Goal: Task Accomplishment & Management: Complete application form

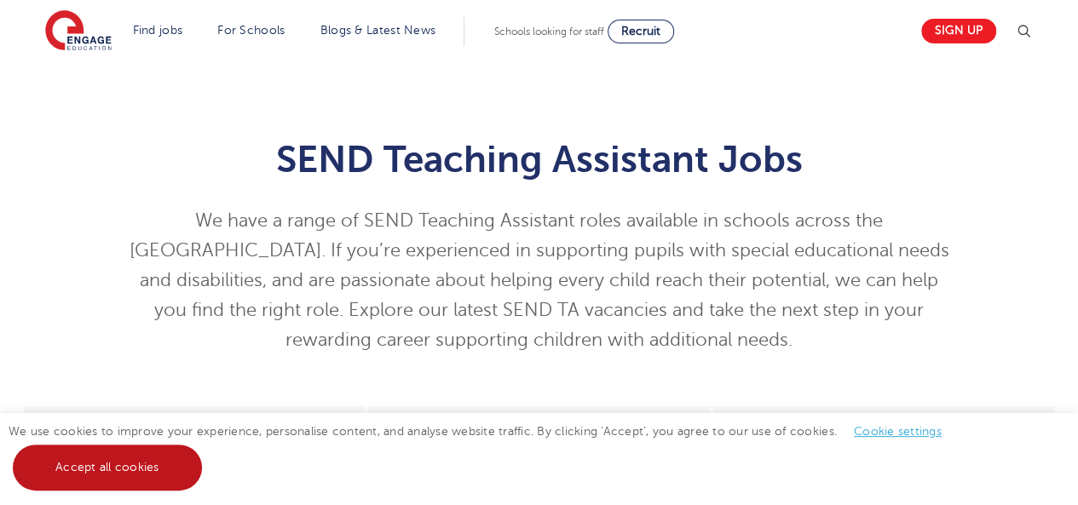
click at [123, 467] on link "Accept all cookies" at bounding box center [107, 468] width 189 height 46
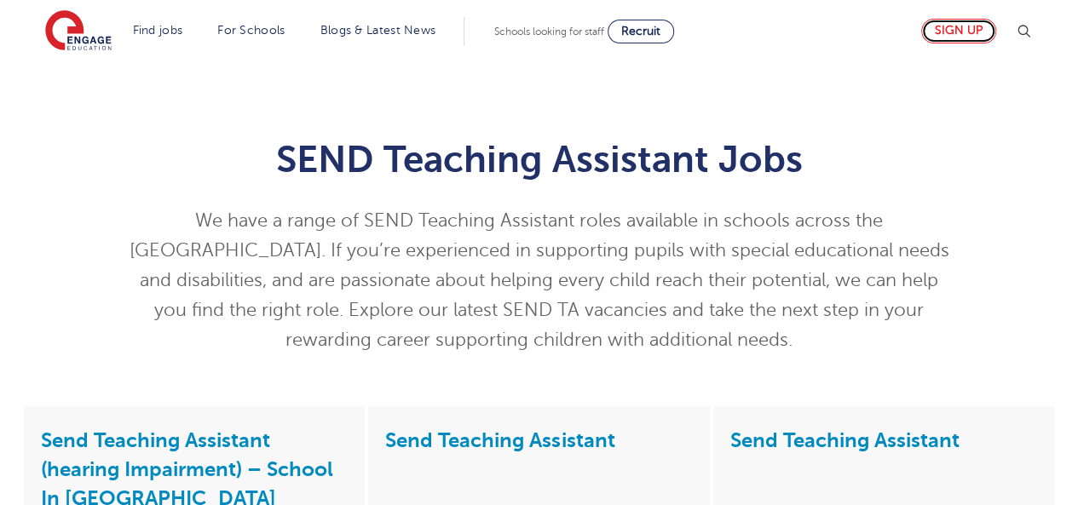
click at [960, 32] on link "Sign up" at bounding box center [958, 31] width 75 height 25
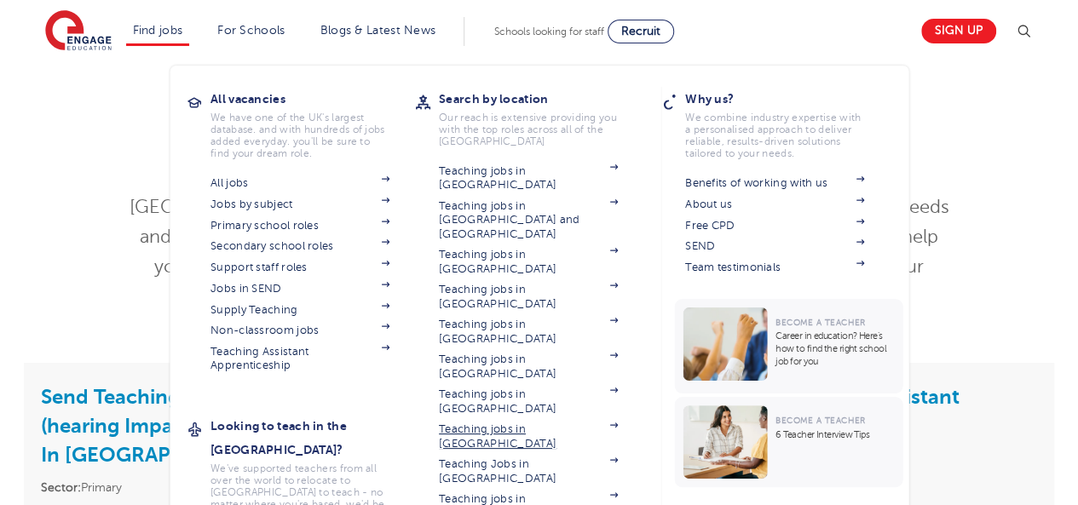
scroll to position [44, 0]
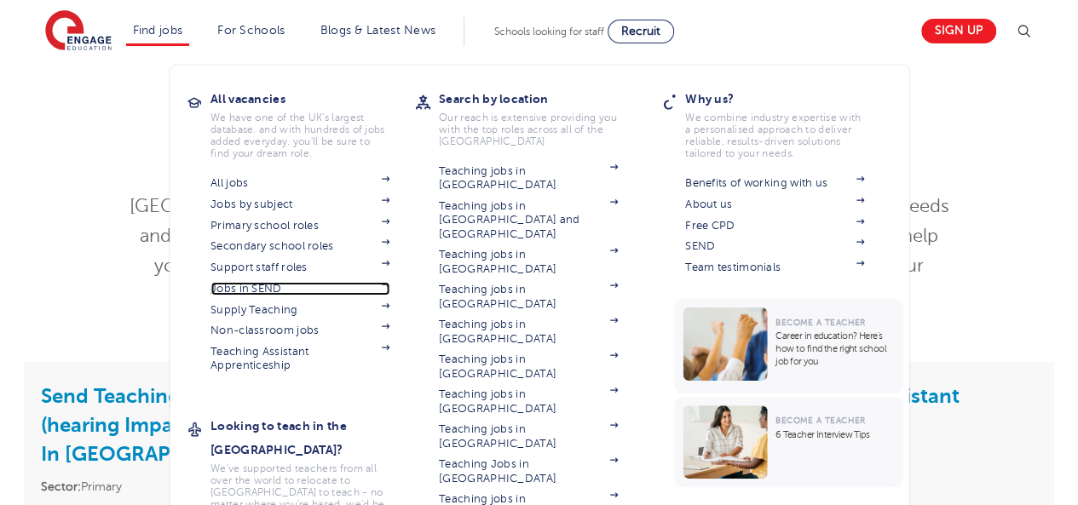
click at [319, 292] on link "Jobs in SEND" at bounding box center [299, 289] width 179 height 14
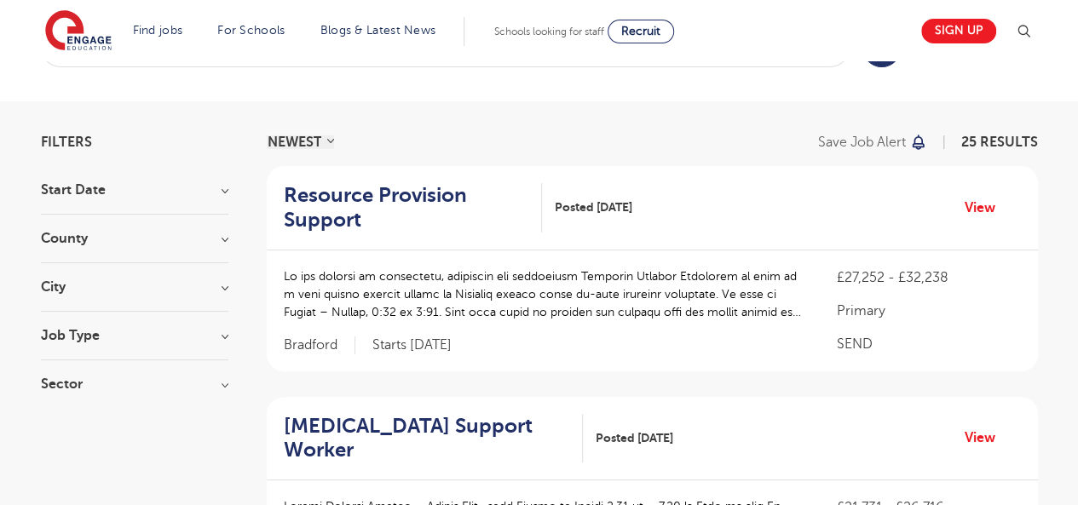
scroll to position [28, 0]
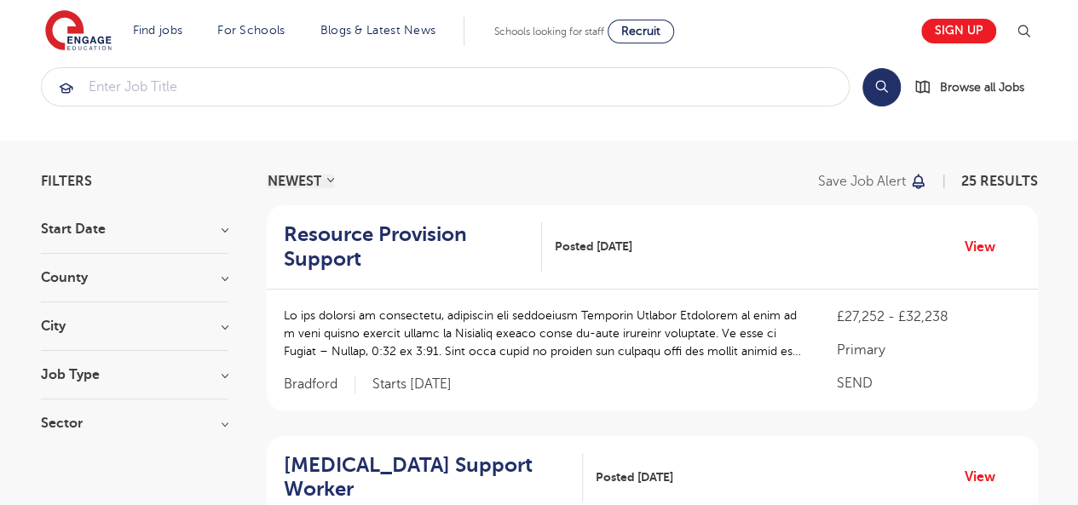
click at [223, 330] on h3 "City" at bounding box center [134, 326] width 187 height 14
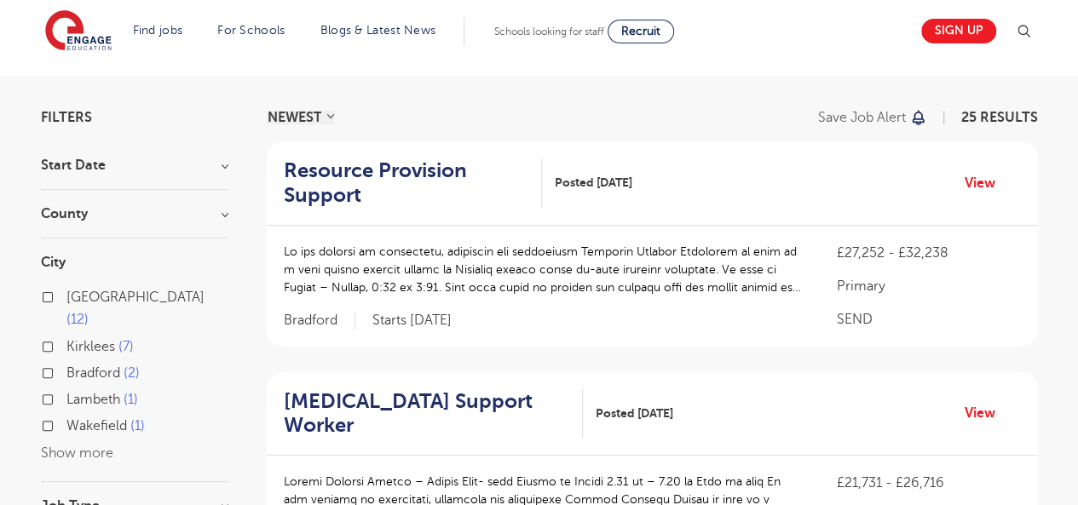
scroll to position [97, 0]
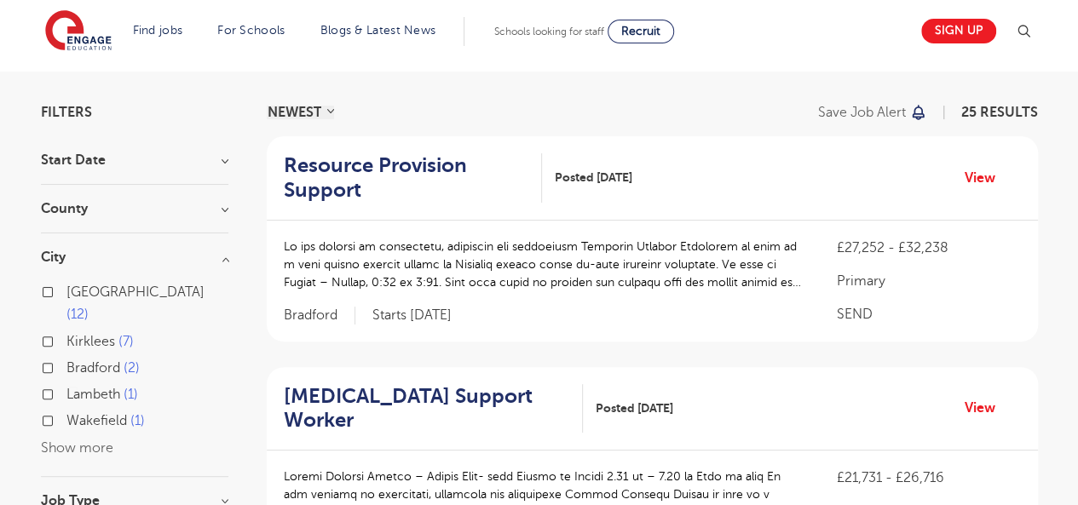
drag, startPoint x: 80, startPoint y: 422, endPoint x: 147, endPoint y: 435, distance: 67.8
click at [147, 435] on div "City Leeds 12 Kirklees 7 Bradford 2 Lambeth 1 Wakefield 1 Show more" at bounding box center [134, 363] width 187 height 227
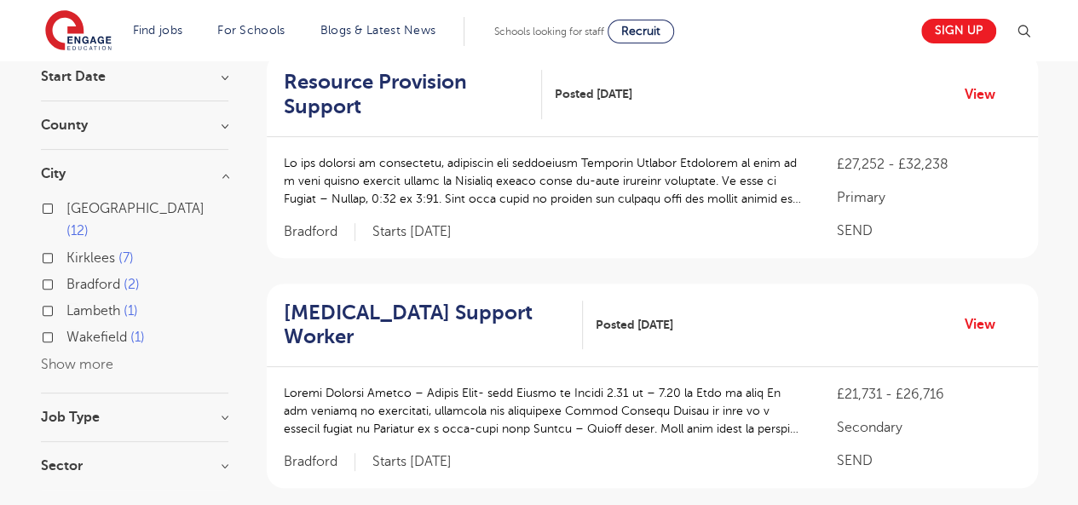
click at [225, 168] on h3 "City" at bounding box center [134, 174] width 187 height 14
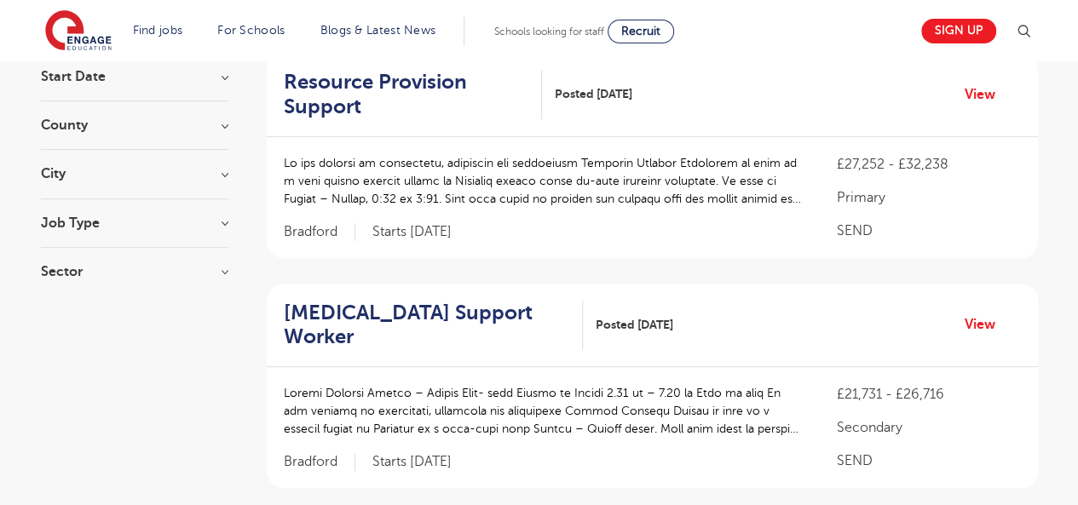
click at [225, 168] on h3 "City" at bounding box center [134, 174] width 187 height 14
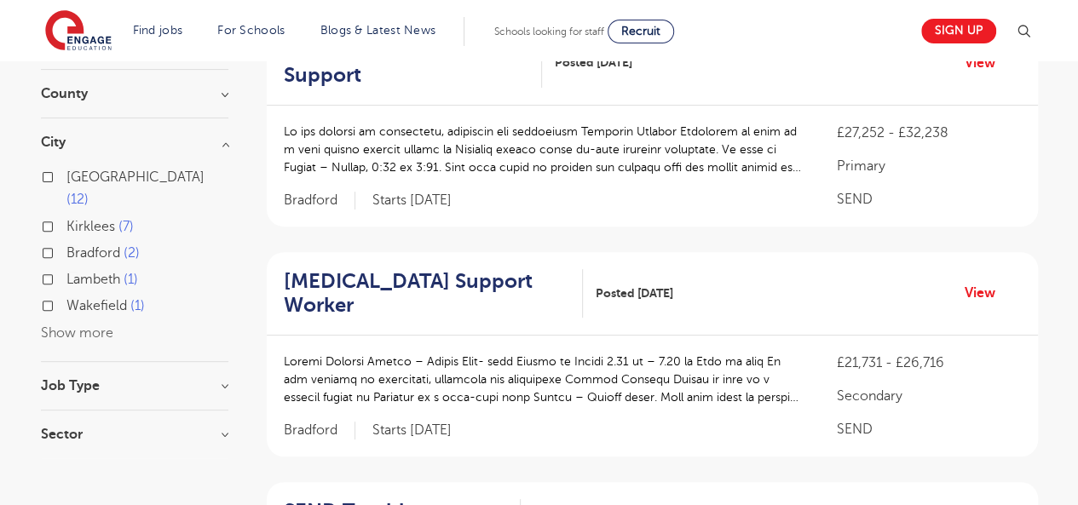
scroll to position [0, 0]
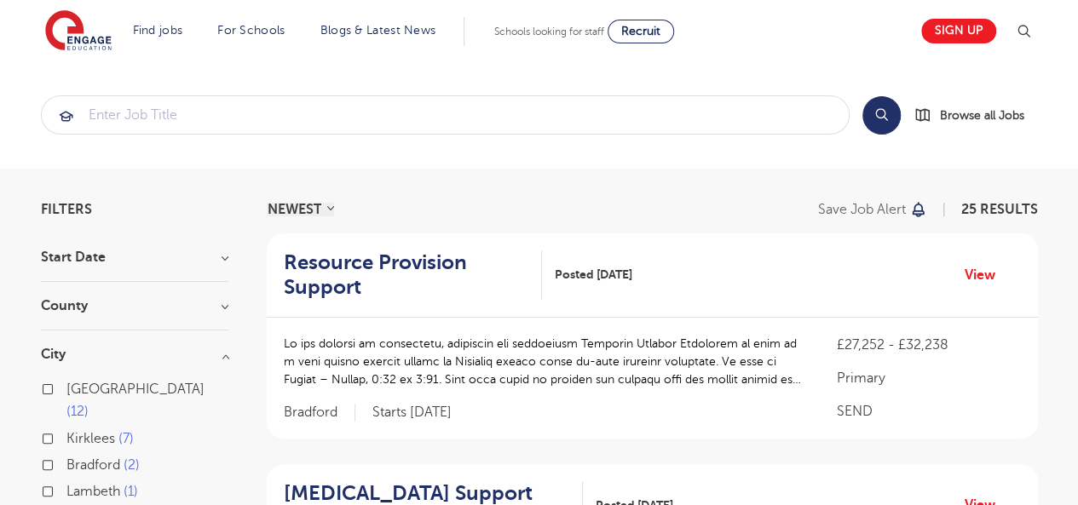
click at [163, 136] on section "Search Browse all Jobs" at bounding box center [539, 114] width 1078 height 107
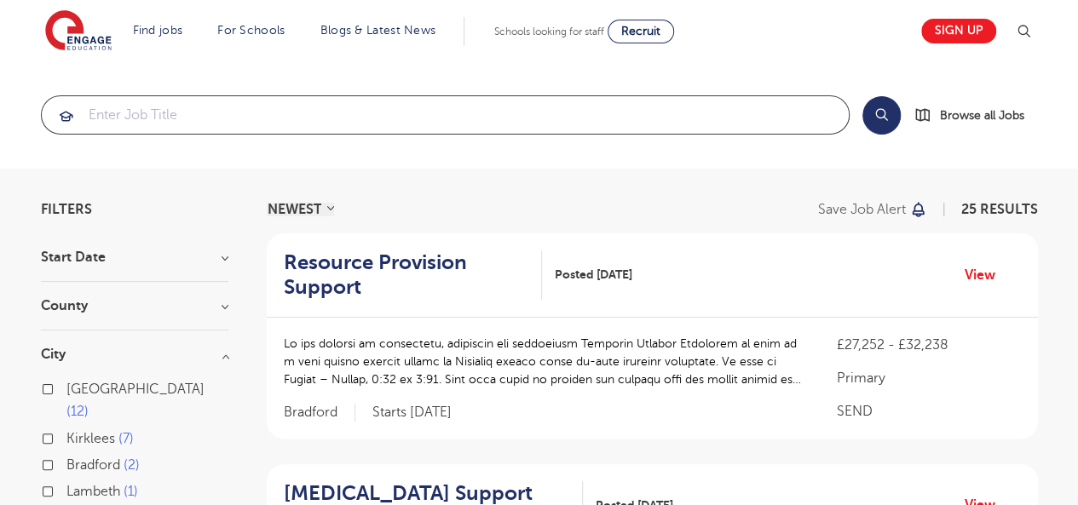
click at [160, 120] on input "search" at bounding box center [445, 114] width 807 height 37
type input "london"
click button "Submit" at bounding box center [0, 0] width 0 height 0
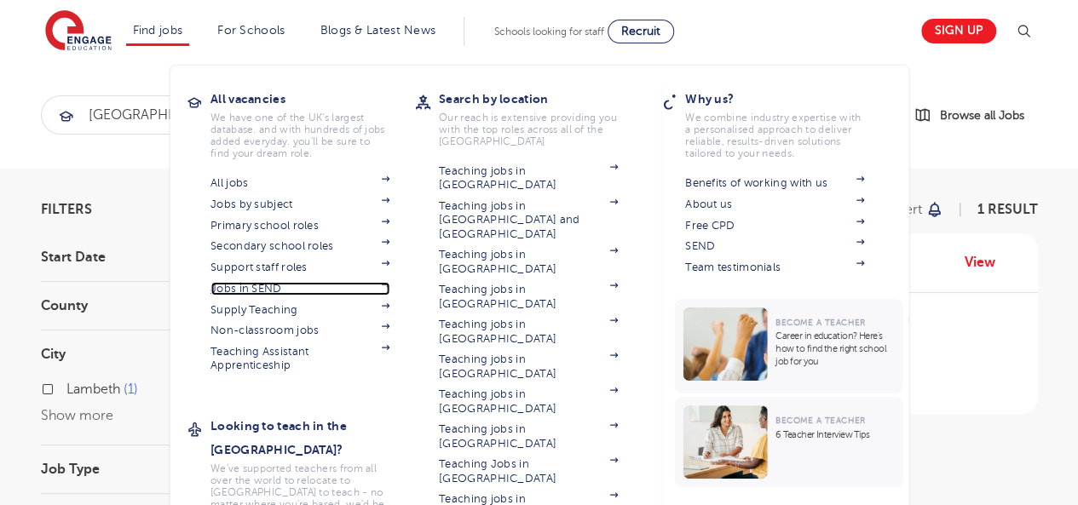
click at [268, 285] on link "Jobs in SEND" at bounding box center [299, 289] width 179 height 14
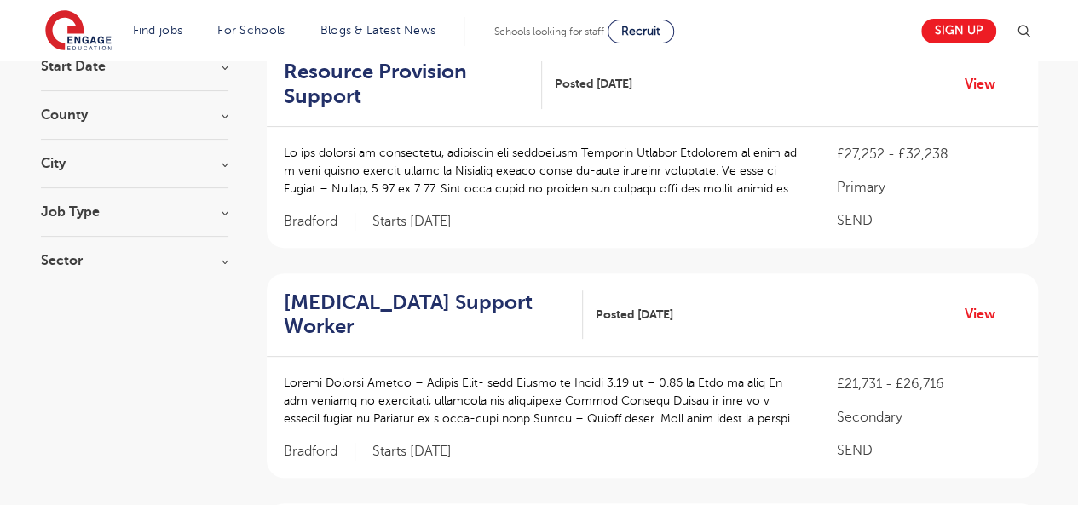
scroll to position [27, 0]
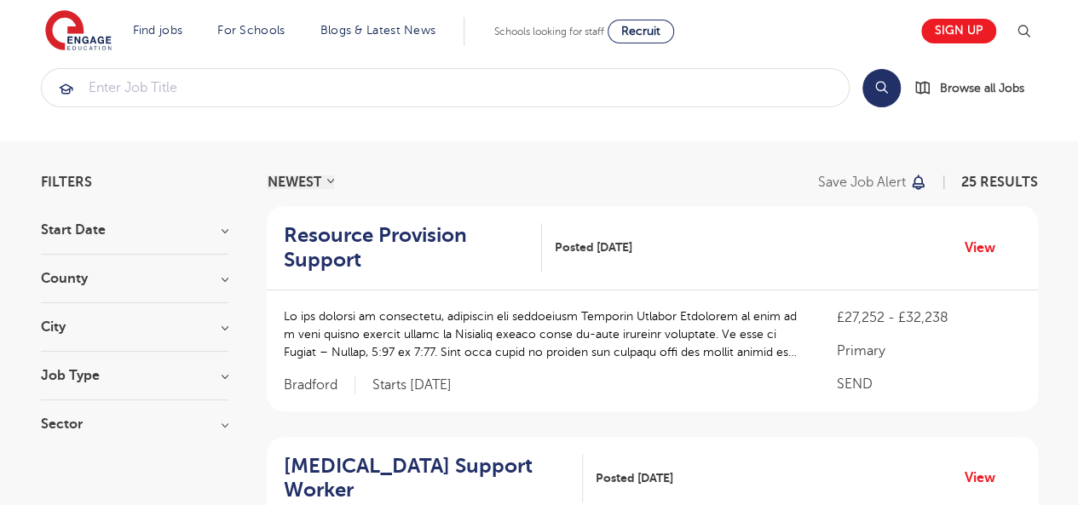
click at [225, 326] on h3 "City" at bounding box center [134, 327] width 187 height 14
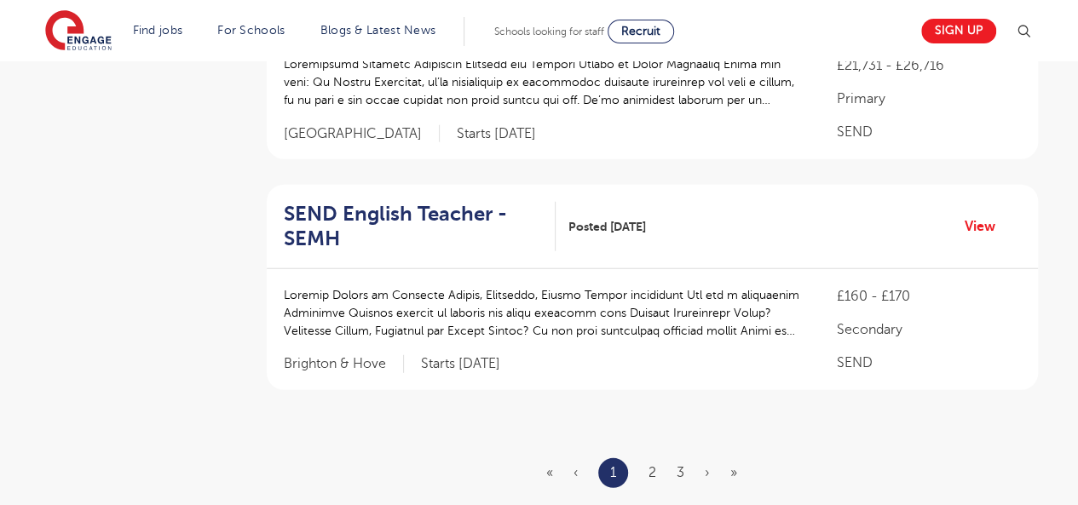
scroll to position [2124, 0]
click at [649, 461] on li "2" at bounding box center [652, 472] width 8 height 22
click at [655, 464] on link "2" at bounding box center [652, 471] width 8 height 15
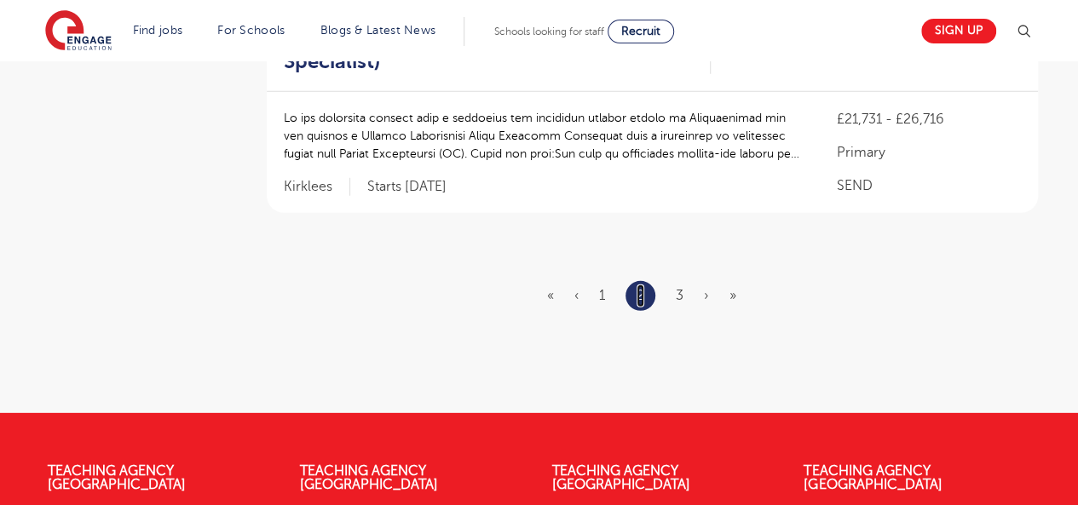
scroll to position [2301, 0]
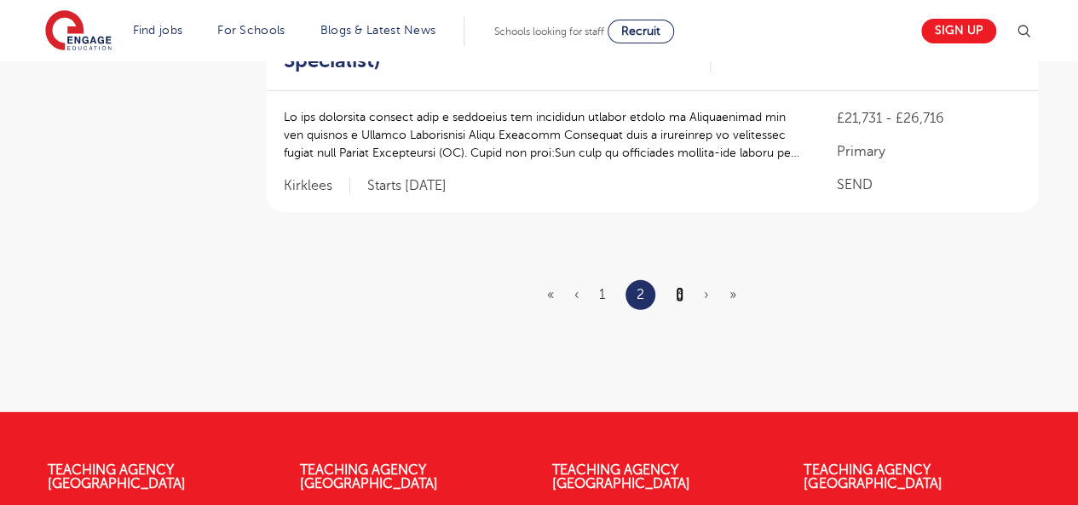
click at [680, 287] on link "3" at bounding box center [680, 294] width 8 height 15
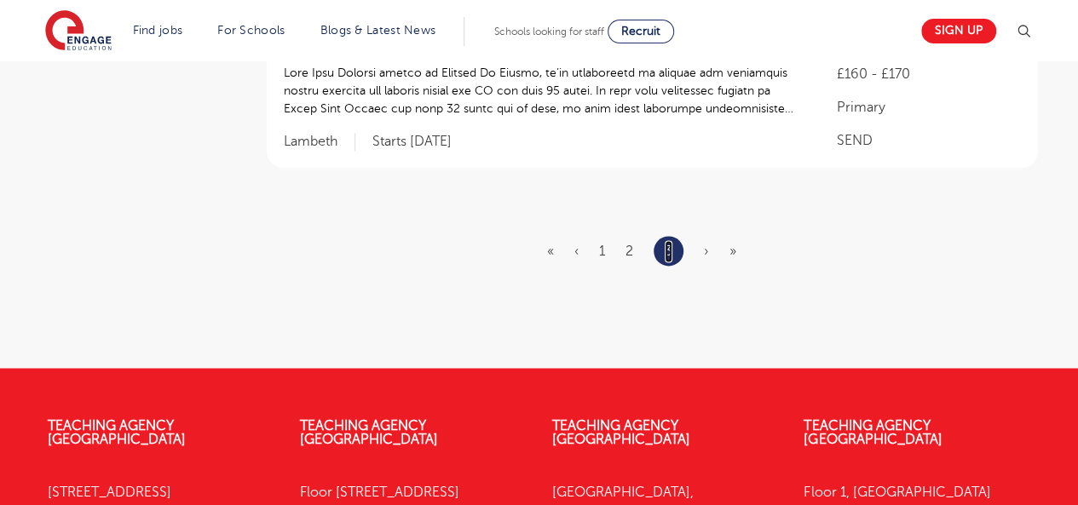
scroll to position [1169, 0]
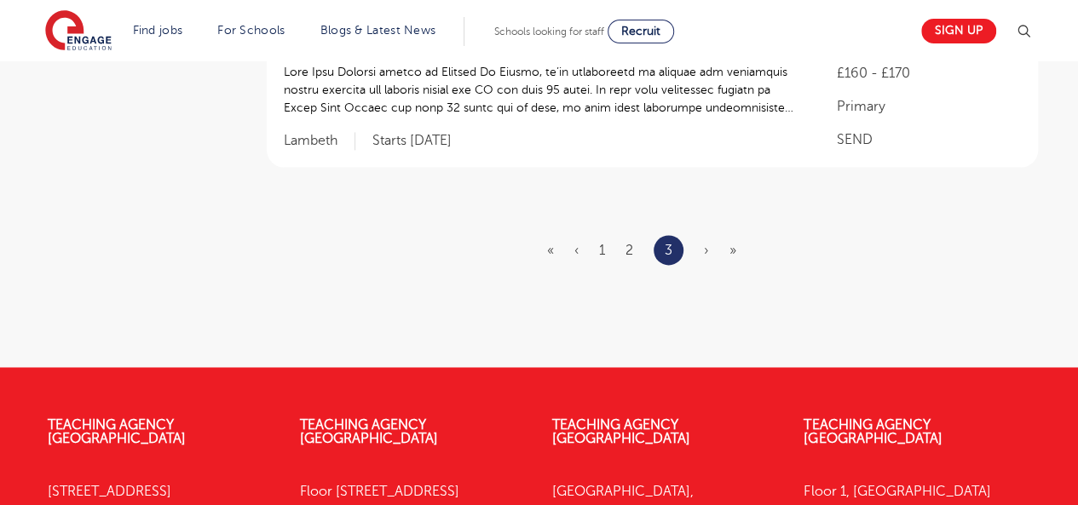
click at [709, 250] on span "›" at bounding box center [706, 250] width 5 height 15
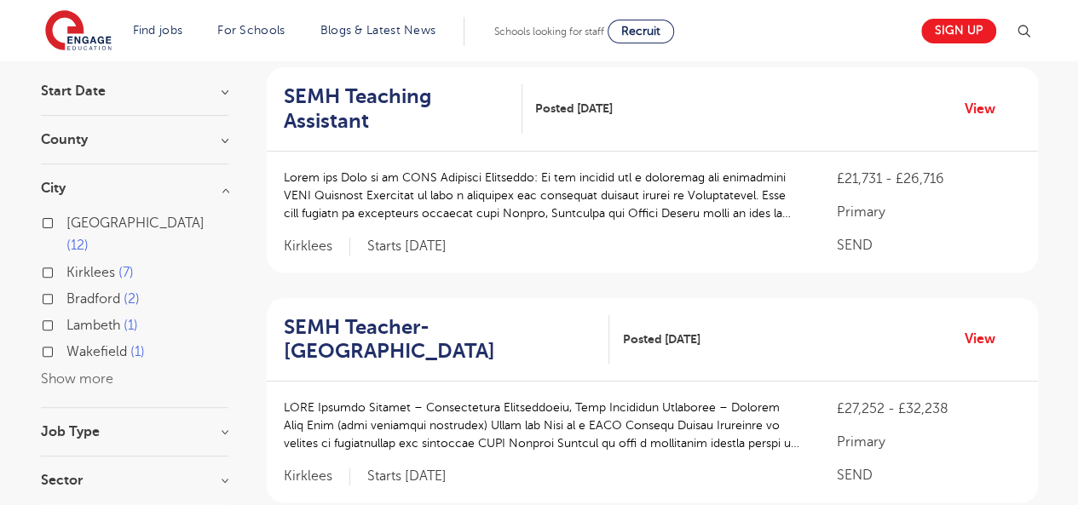
scroll to position [0, 0]
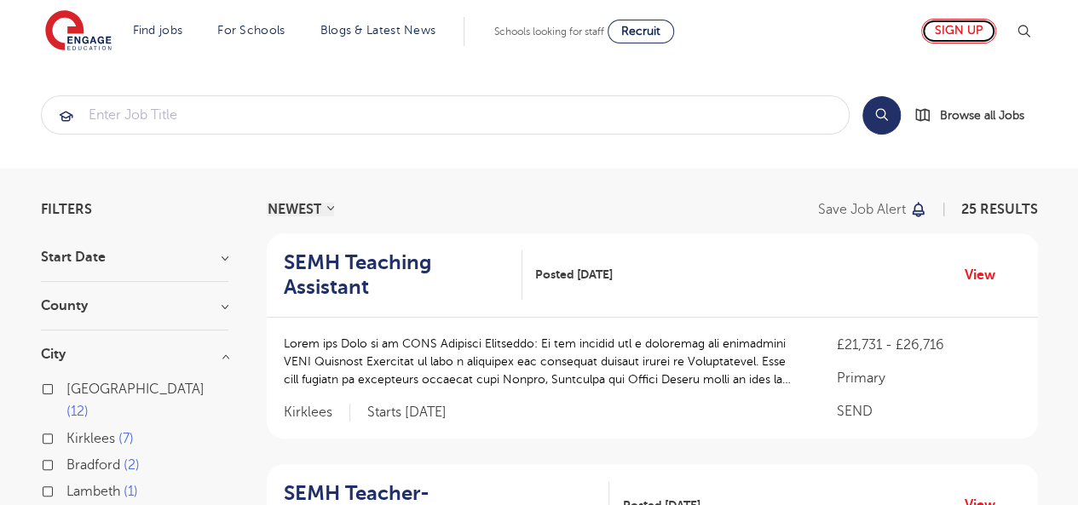
click at [955, 39] on link "Sign up" at bounding box center [958, 31] width 75 height 25
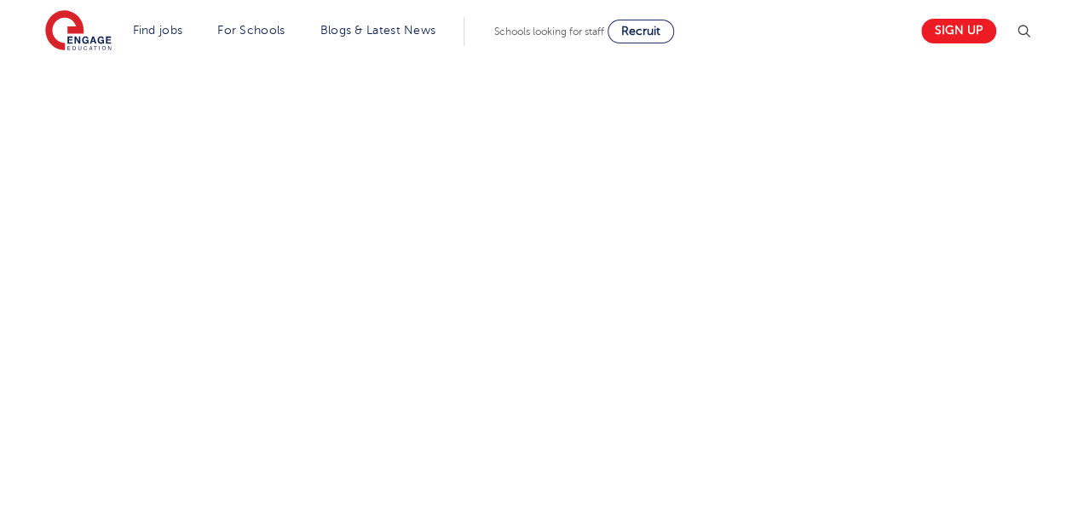
scroll to position [1111, 0]
click at [805, 239] on div "Let us know more about you!" at bounding box center [538, 2] width 1033 height 1061
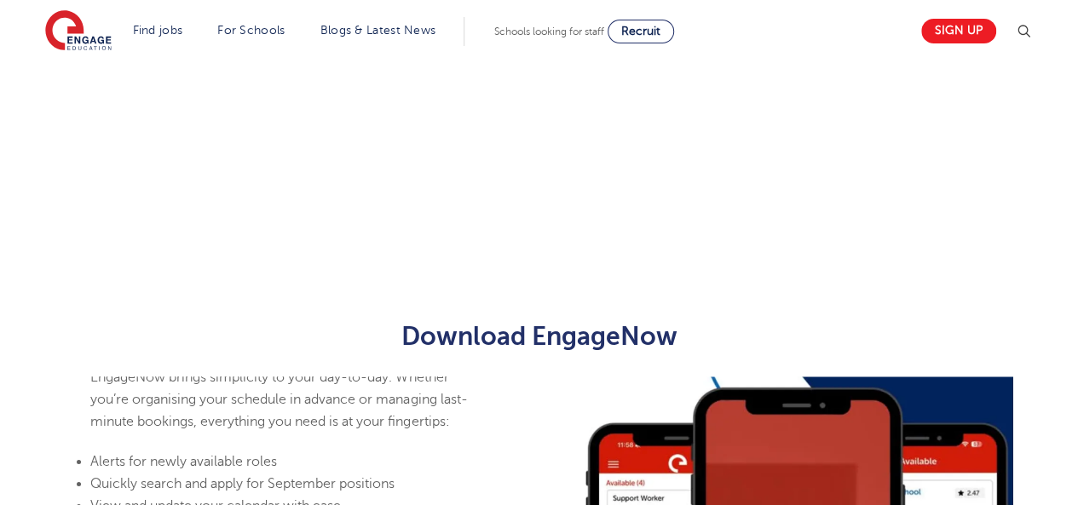
scroll to position [733, 0]
